Goal: Find specific page/section: Find specific page/section

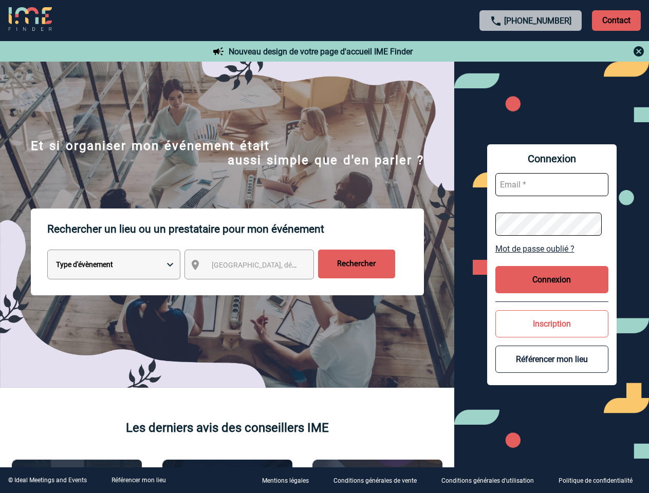
click at [324, 246] on p "Rechercher un lieu ou un prestataire pour mon événement" at bounding box center [235, 228] width 376 height 41
click at [616, 20] on p "Contact" at bounding box center [616, 20] width 49 height 21
click at [530, 51] on div at bounding box center [530, 51] width 228 height 12
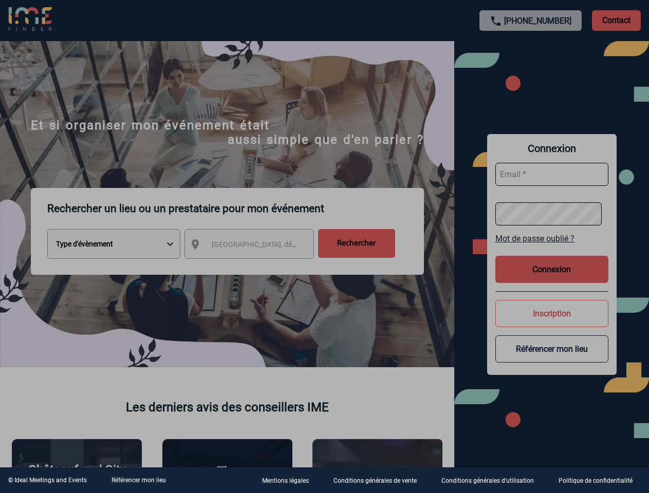
click at [258, 266] on div at bounding box center [324, 246] width 649 height 493
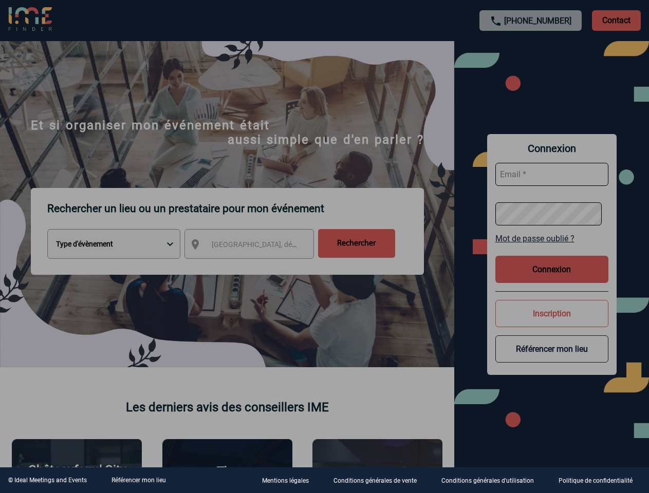
click at [551, 249] on div at bounding box center [324, 246] width 649 height 493
click at [551, 279] on div at bounding box center [324, 246] width 649 height 493
click at [551, 323] on div at bounding box center [324, 246] width 649 height 493
click at [551, 359] on div at bounding box center [324, 246] width 649 height 493
click at [138, 480] on link "Référencer mon lieu" at bounding box center [138, 480] width 54 height 7
